Goal: Obtain resource: Obtain resource

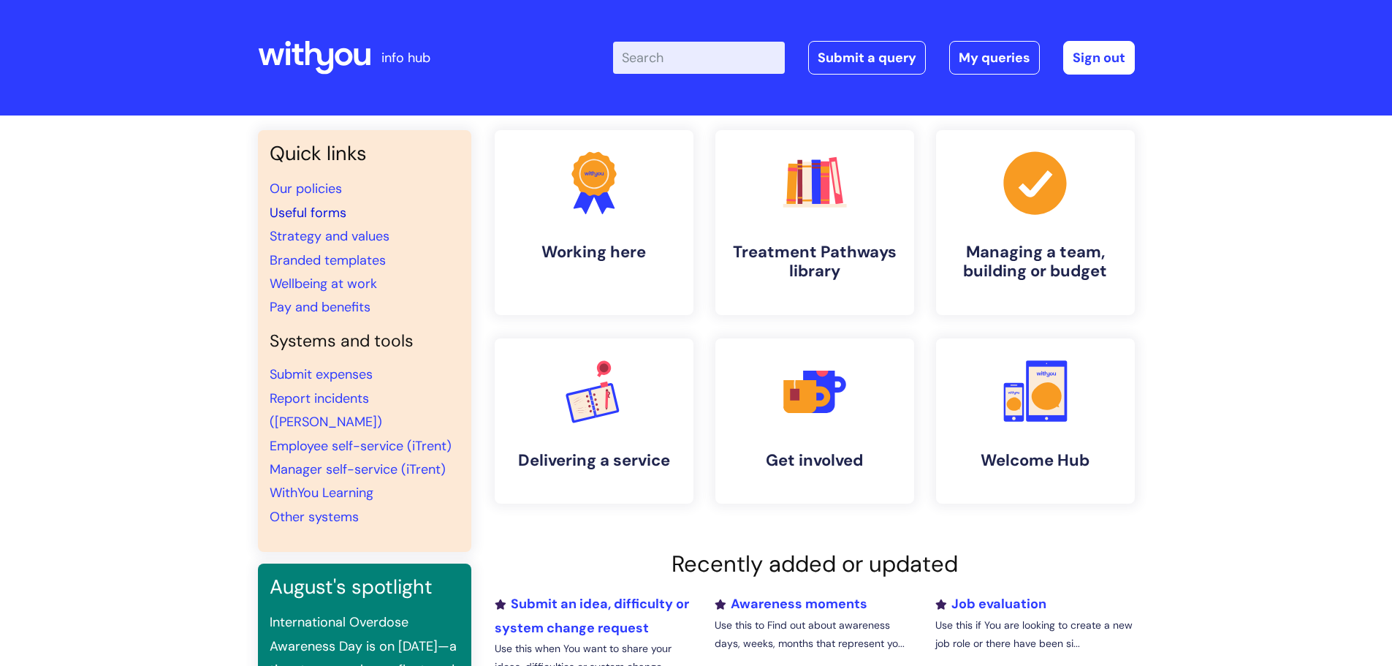
click at [332, 211] on link "Useful forms" at bounding box center [308, 213] width 77 height 18
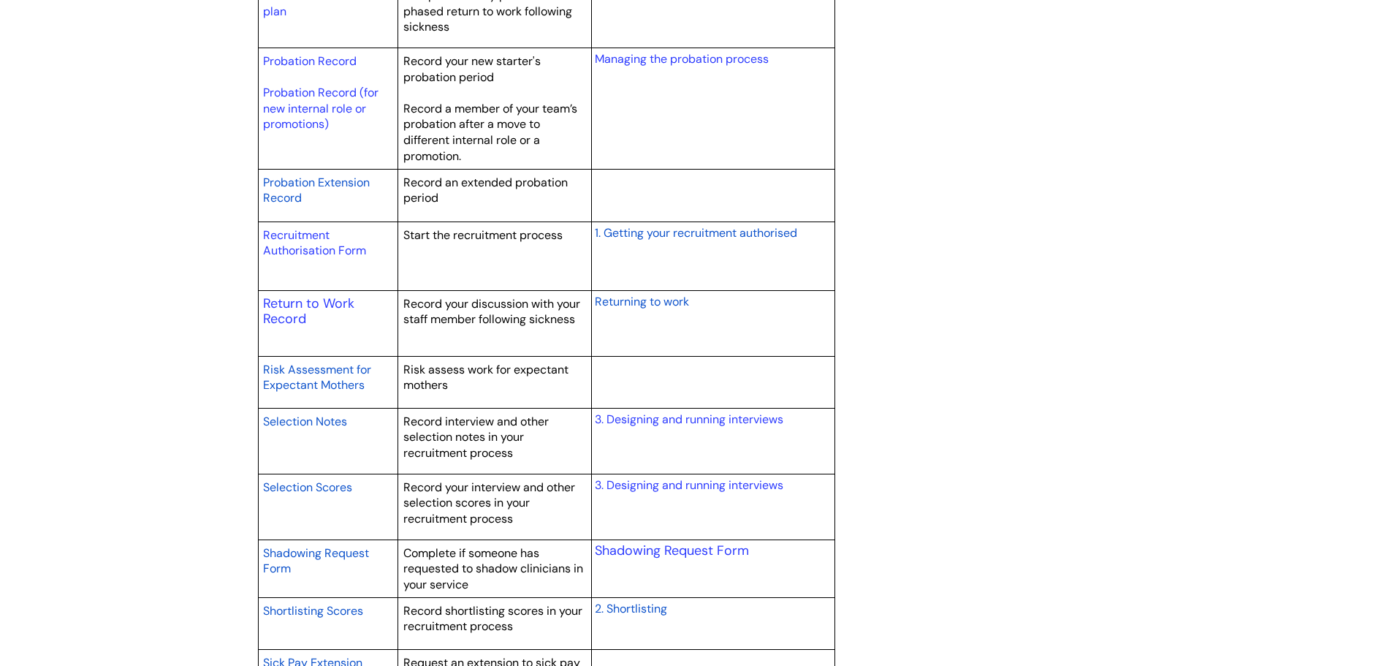
scroll to position [2119, 0]
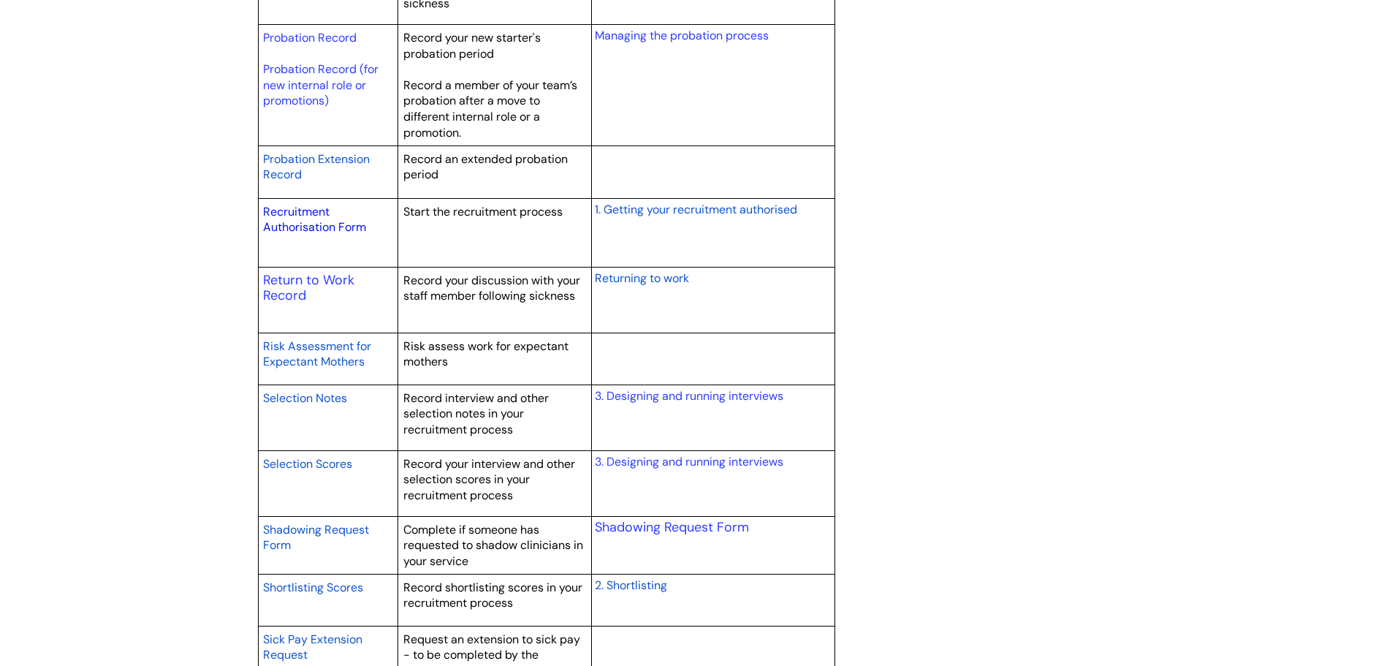
click at [314, 230] on link "Recruitment Authorisation Form" at bounding box center [314, 219] width 103 height 31
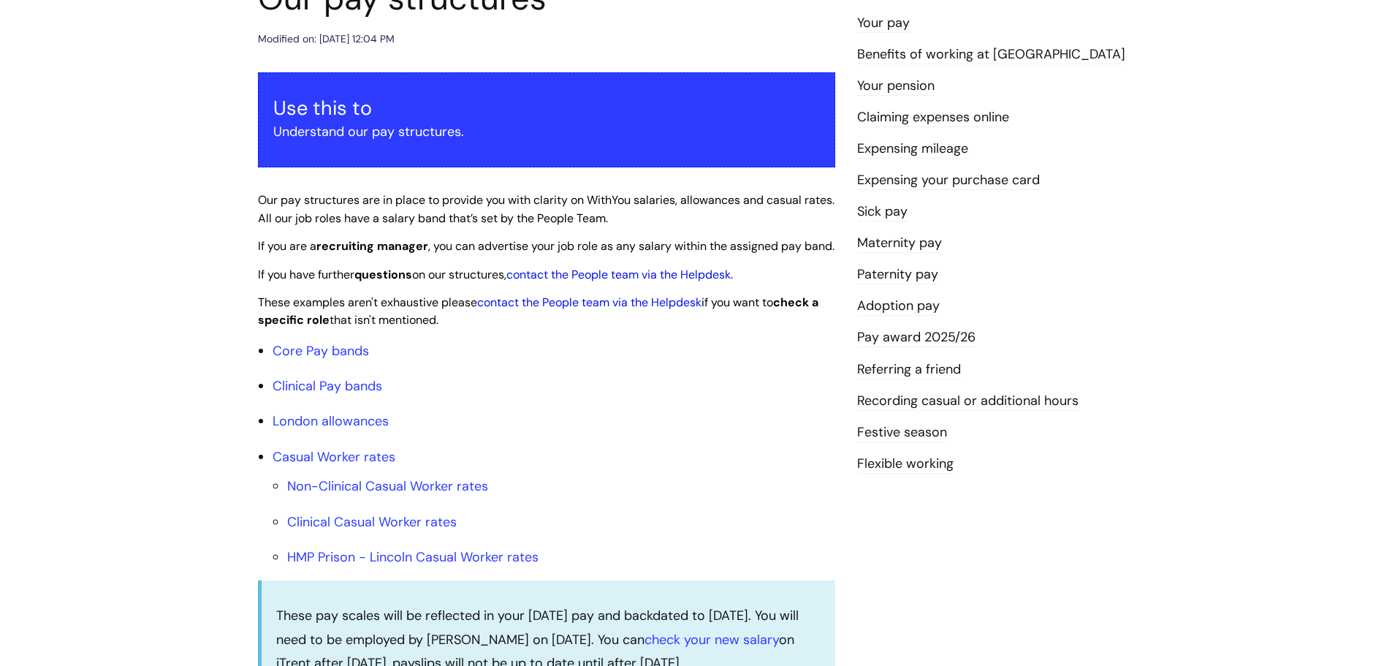
scroll to position [365, 0]
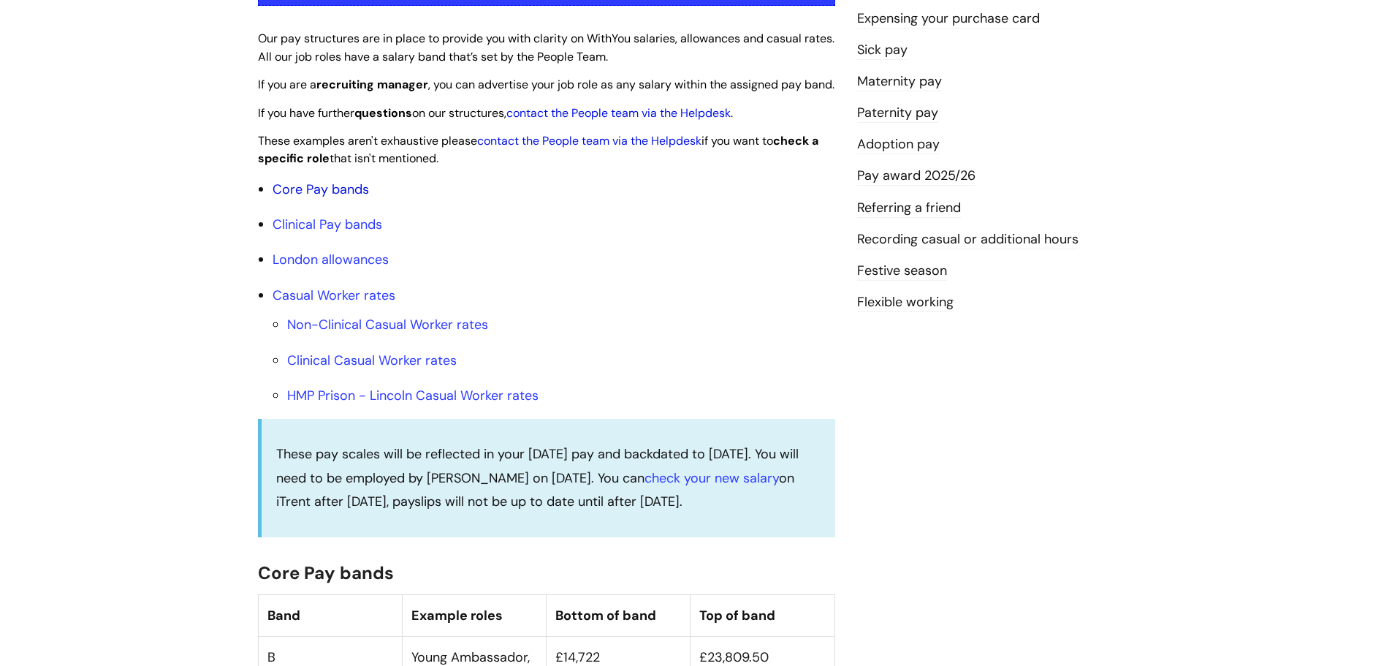
click at [329, 198] on link "Core Pay bands" at bounding box center [321, 189] width 96 height 18
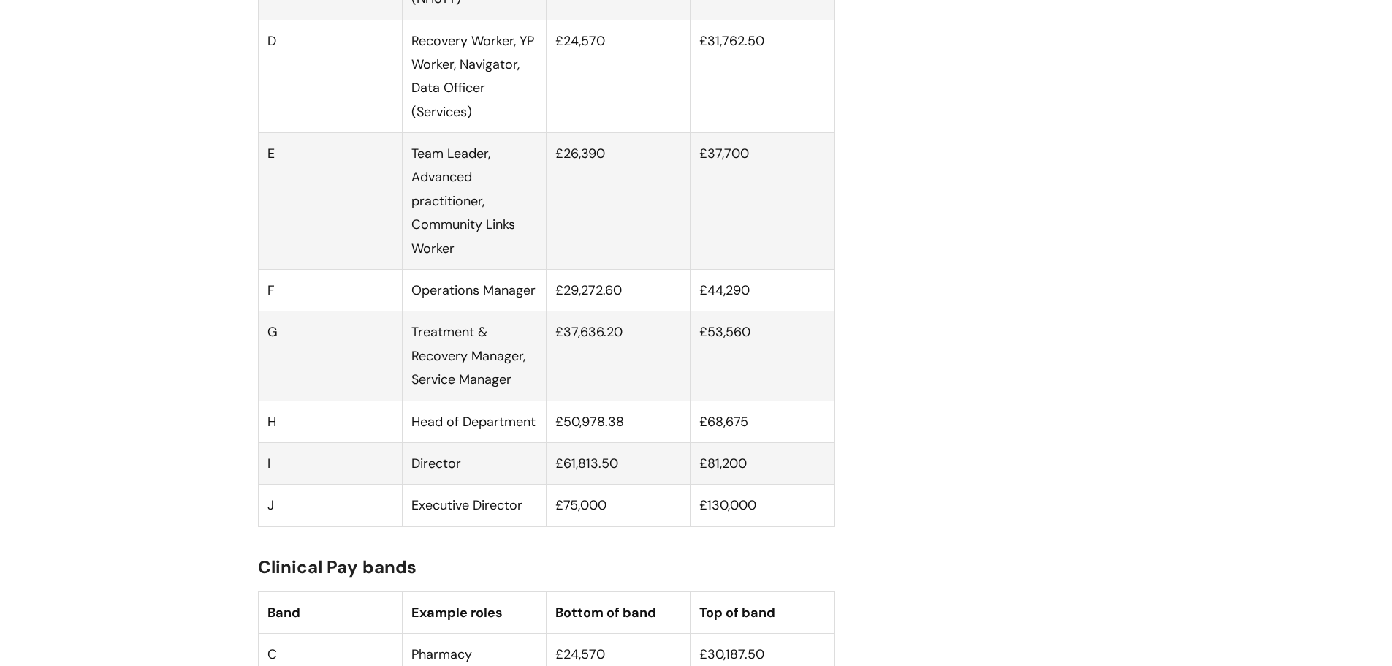
scroll to position [1023, 0]
